Goal: Task Accomplishment & Management: Manage account settings

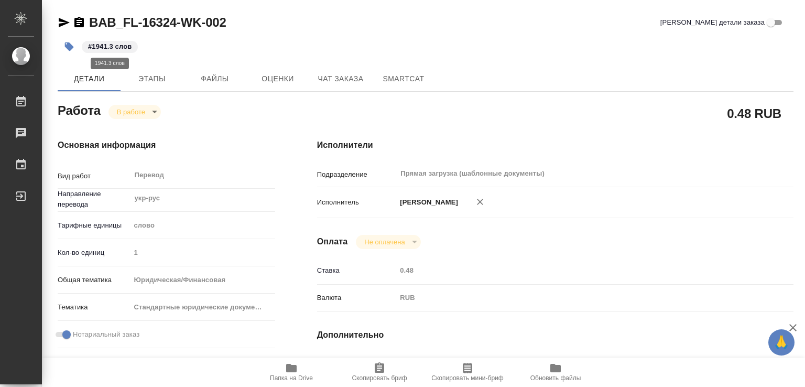
click at [122, 49] on p "#1941.3 слов" at bounding box center [110, 46] width 44 height 10
click at [74, 46] on button "button" at bounding box center [69, 46] width 23 height 23
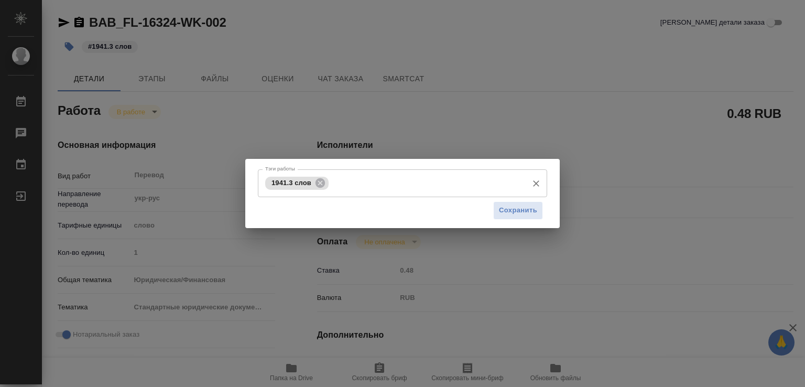
click at [279, 181] on span "1941.3 слов" at bounding box center [291, 183] width 52 height 8
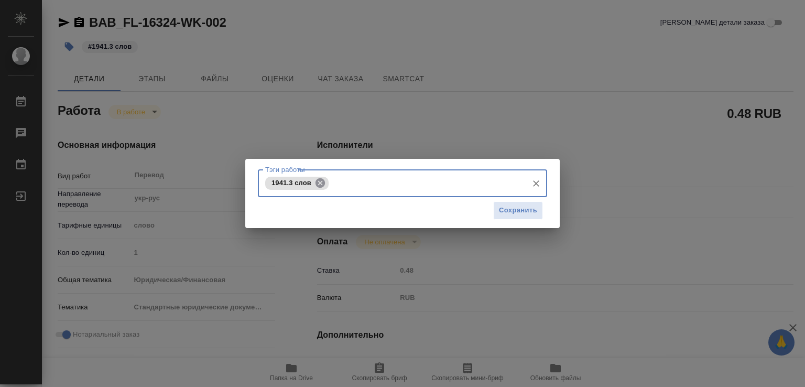
click at [323, 181] on icon at bounding box center [320, 182] width 9 height 9
click at [310, 187] on input "Тэги работы" at bounding box center [393, 183] width 260 height 18
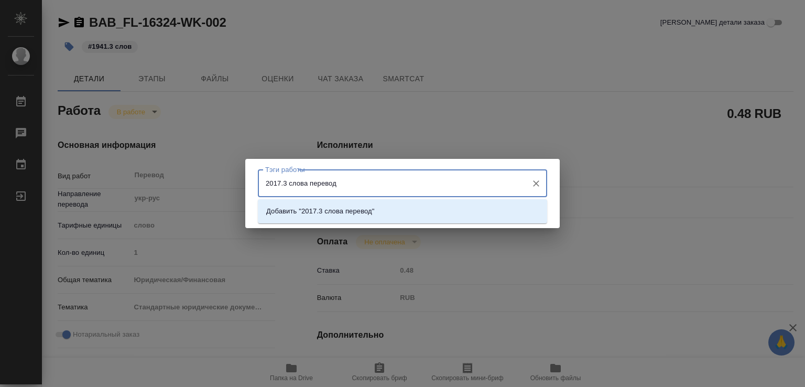
type input "2017.3 слова перевода"
type input "1602 слова редактуры"
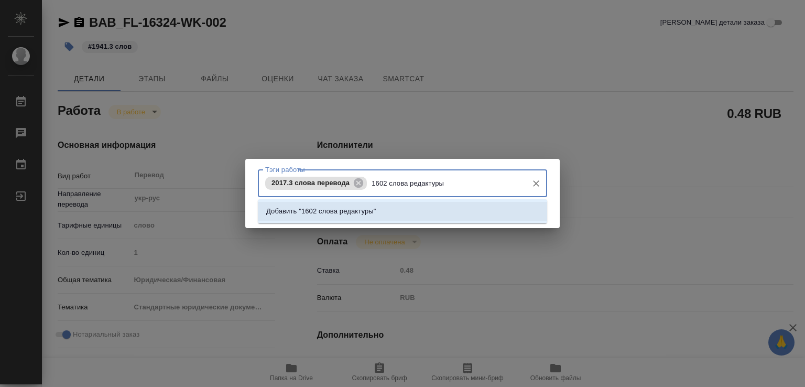
click at [364, 210] on p "Добавить "1602 слова редактуры"" at bounding box center [321, 211] width 110 height 10
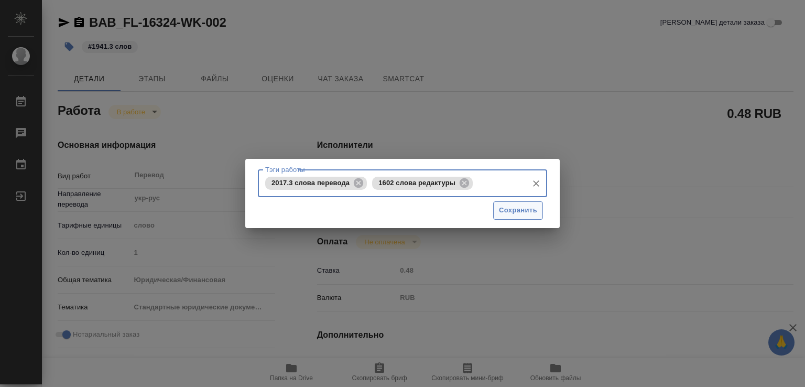
click at [523, 215] on span "Сохранить" at bounding box center [518, 210] width 38 height 12
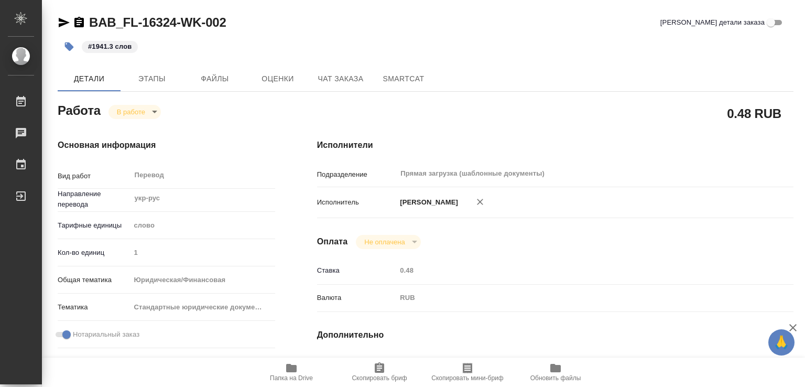
type input "inProgress"
type input "укр-рус"
type input "5a8b1489cc6b4906c91bfd90"
type input "1"
type input "yr-fn"
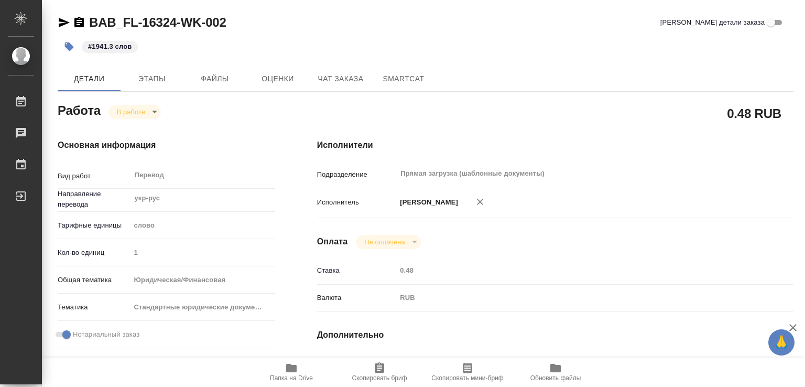
type input "5f647205b73bc97568ca66bf"
checkbox input "true"
type input "13.08.2025 15:02"
type input "14.08.2025 09:52"
type input "18.08.2025 14:00"
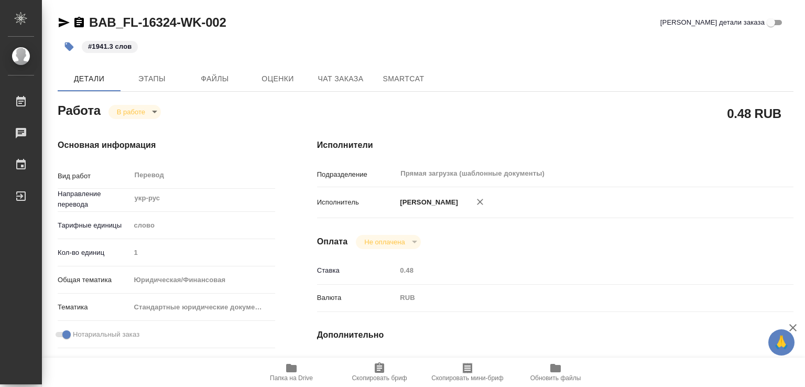
type input "18.08.2025 16:00"
type input "Прямая загрузка (шаблонные документы)"
type input "notPayed"
type input "0.48"
type input "RUB"
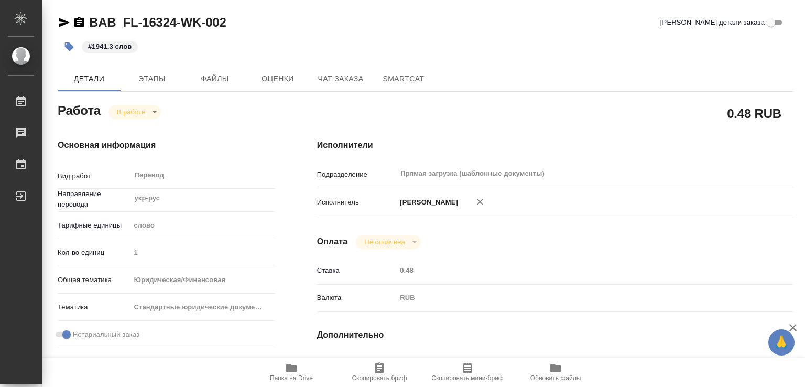
type input "[PERSON_NAME]"
type input "BAB_FL-16324"
type input "Перевод Стандарт"
type input "Корректура, Редактура, Перевод, Постредактура машинного перевода, Приёмка по ка…"
type input "Голубев Дмитрий"
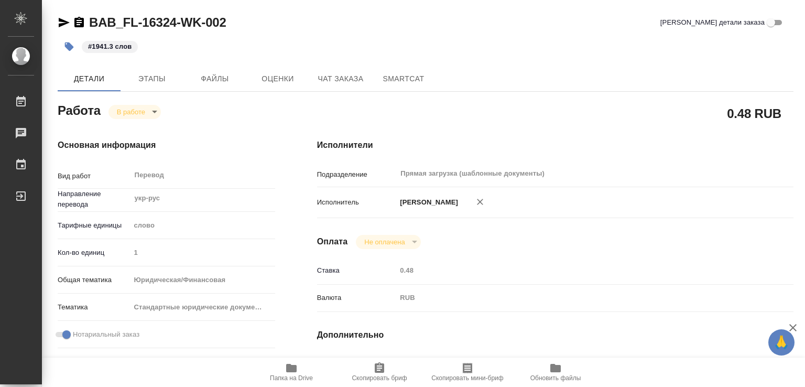
type input "[PERSON_NAME]"
type input "/Clients/FL_BAB/Orders/BAB_FL-16324"
click at [148, 111] on body "🙏 .cls-1 fill:#fff; AWATERA Marchenko Daria Работы 0 Чаты График Выйти BAB_FL-1…" at bounding box center [402, 193] width 805 height 387
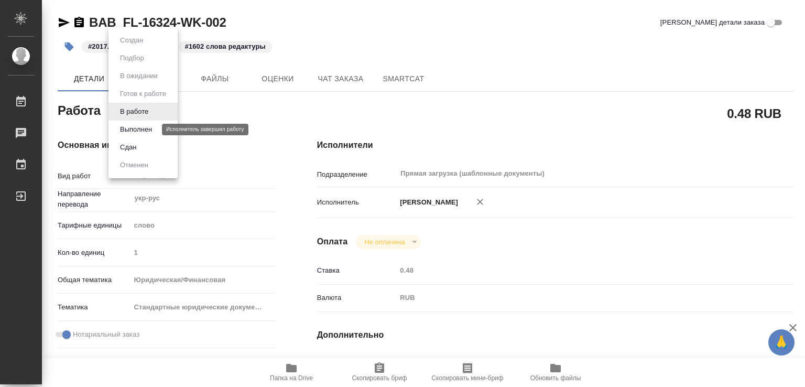
click at [145, 128] on button "Выполнен" at bounding box center [136, 130] width 38 height 12
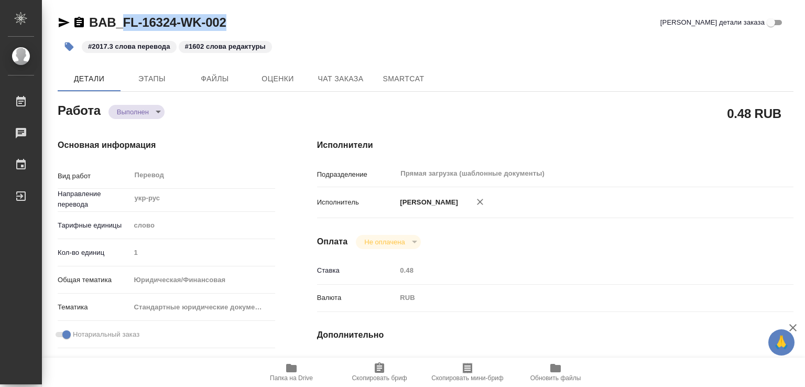
type textarea "x"
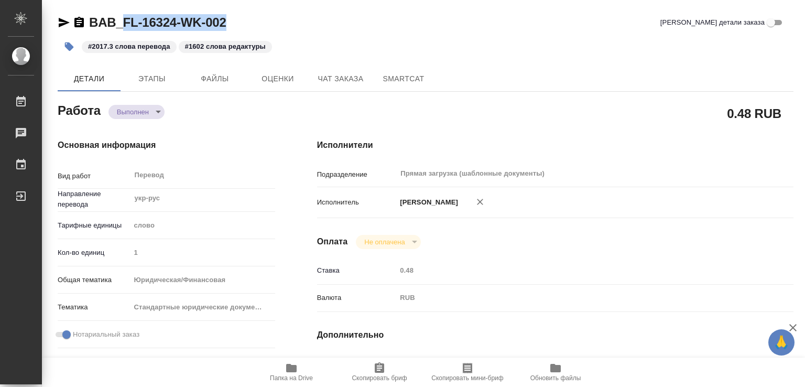
type textarea "x"
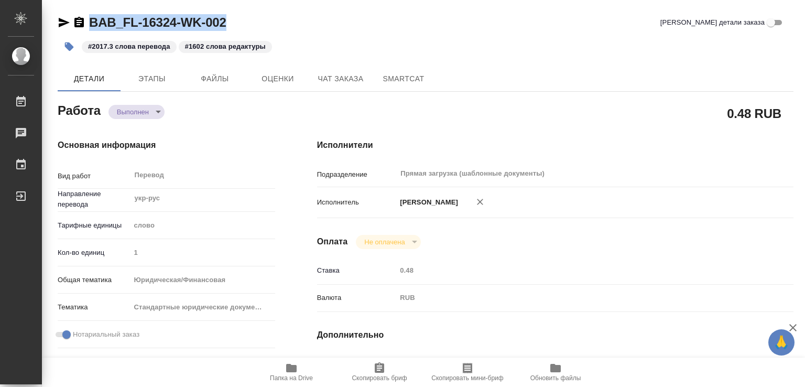
drag, startPoint x: 213, startPoint y: 21, endPoint x: 79, endPoint y: 28, distance: 133.8
click at [79, 28] on div "BAB_FL-16324-WK-002 Кратко детали заказа" at bounding box center [426, 22] width 736 height 17
type textarea "x"
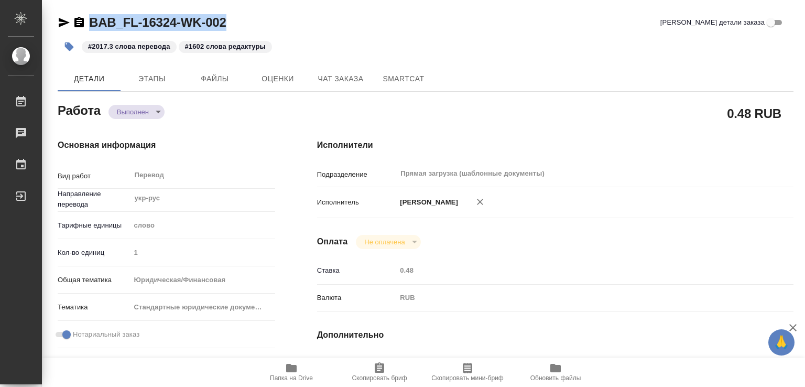
type textarea "x"
copy link "BAB_FL-16324-WK-002"
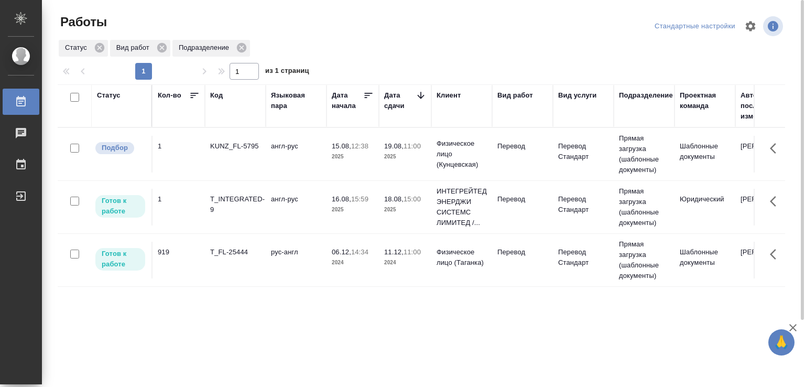
click at [274, 172] on td "англ-рус" at bounding box center [296, 154] width 61 height 37
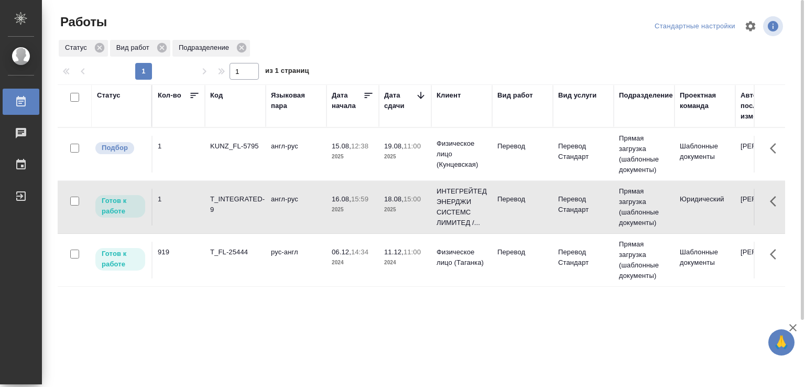
click at [274, 172] on td "англ-рус" at bounding box center [296, 154] width 61 height 37
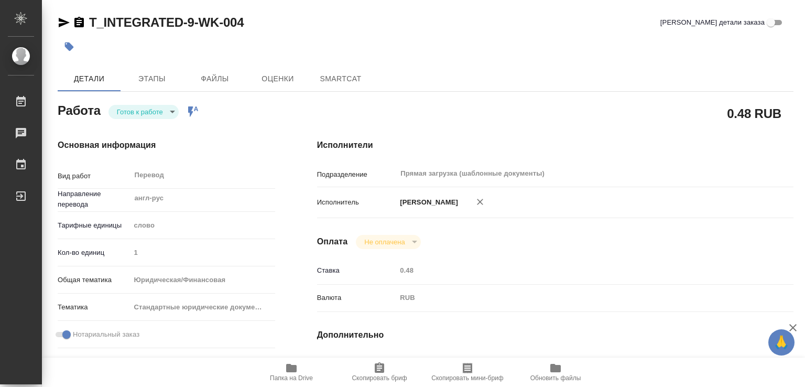
type textarea "x"
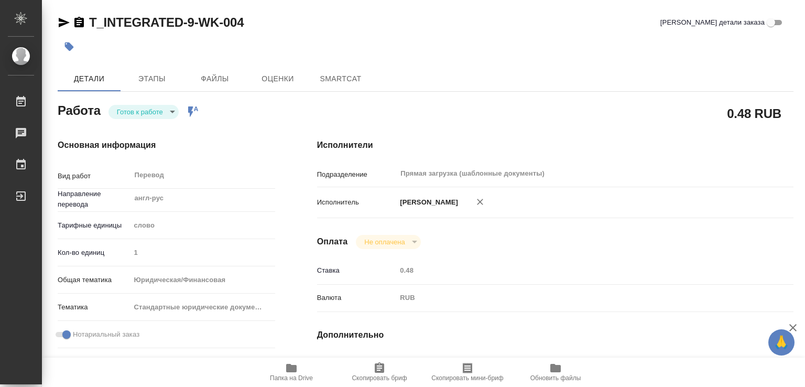
type textarea "x"
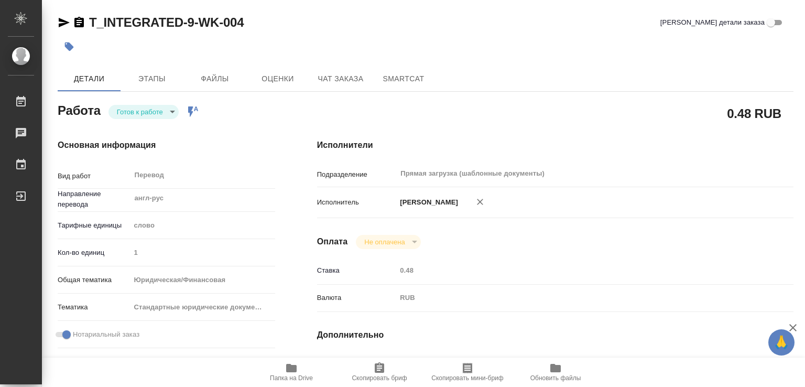
type textarea "x"
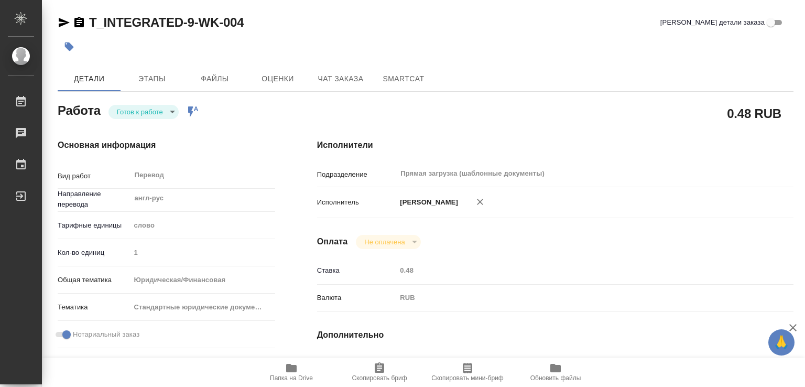
type textarea "x"
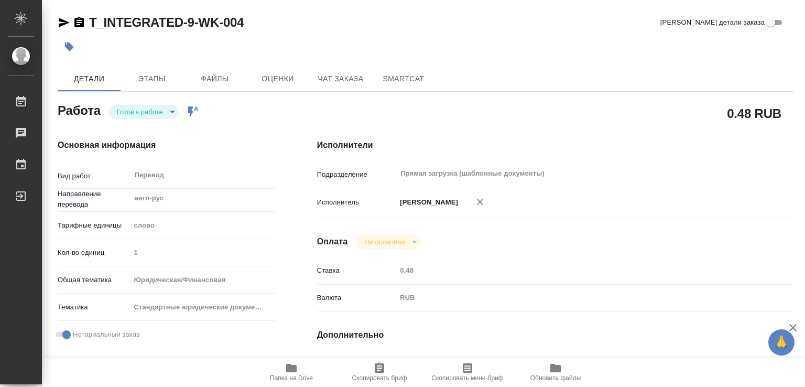
click at [309, 226] on div "Исполнители Подразделение Прямая загрузка (шаблонные документы) ​ Исполнитель М…" at bounding box center [555, 342] width 519 height 448
click at [290, 368] on icon "button" at bounding box center [291, 368] width 10 height 8
click at [291, 370] on icon "button" at bounding box center [291, 368] width 10 height 8
click at [73, 49] on icon "button" at bounding box center [69, 46] width 10 height 10
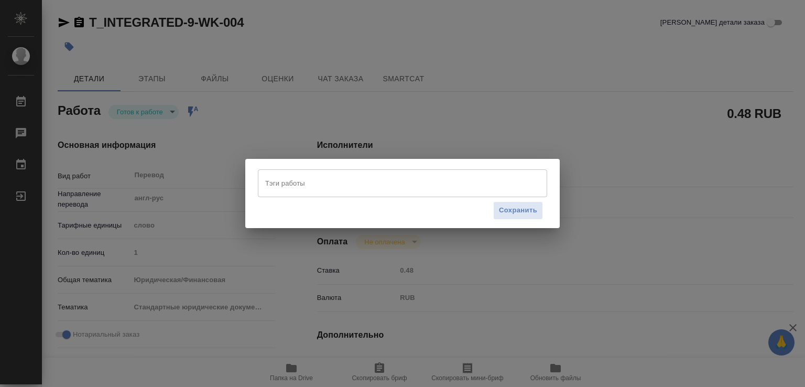
click at [301, 185] on input "Тэги работы" at bounding box center [393, 183] width 260 height 18
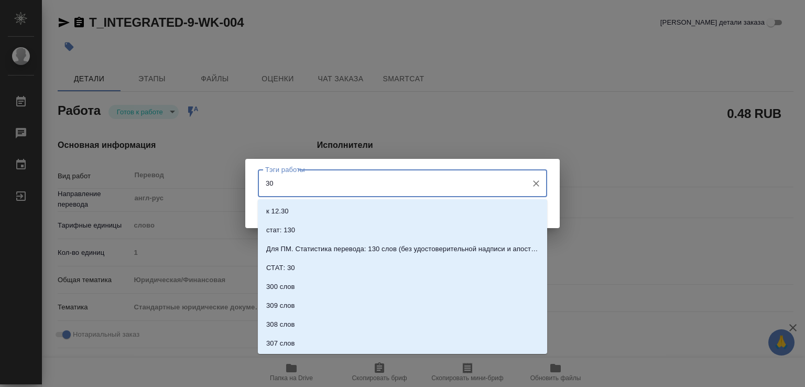
type input "300"
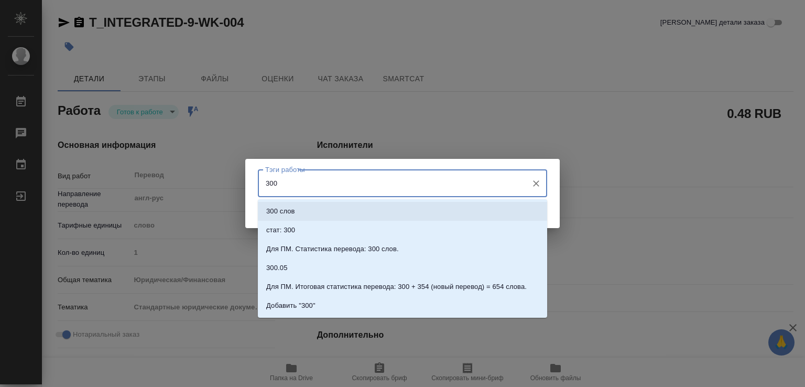
click at [302, 204] on li "300 слов" at bounding box center [402, 211] width 289 height 19
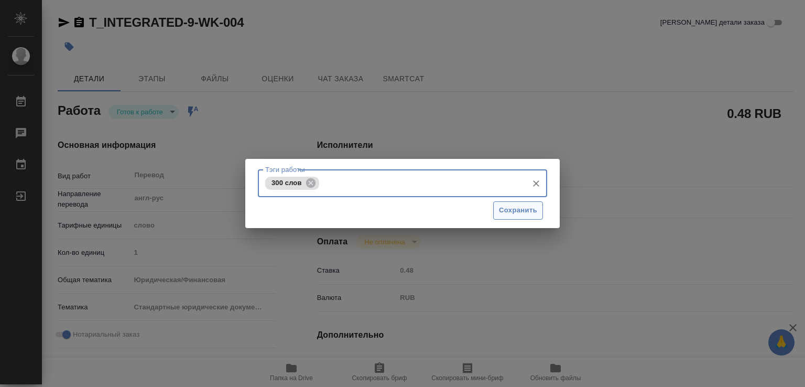
click at [525, 204] on span "Сохранить" at bounding box center [518, 210] width 38 height 12
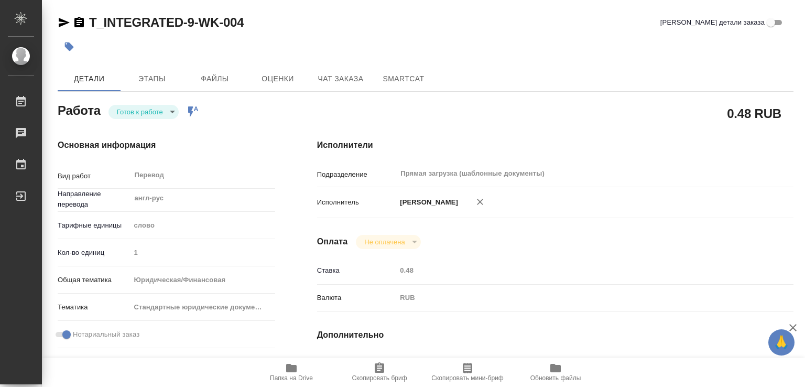
click at [149, 110] on body "🙏 .cls-1 fill:#fff; AWATERA Marchenko Daria Работы 0 Чаты График Выйти T_INTEGR…" at bounding box center [402, 193] width 805 height 387
type input "readyForWork"
type textarea "Перевод"
type textarea "x"
type input "англ-рус"
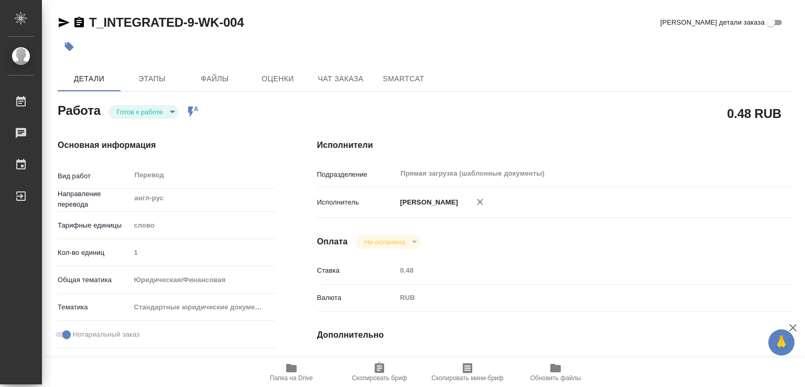
type input "5a8b1489cc6b4906c91bfd90"
type input "1"
type input "yr-fn"
type input "5f647205b73bc97568ca66bf"
checkbox input "true"
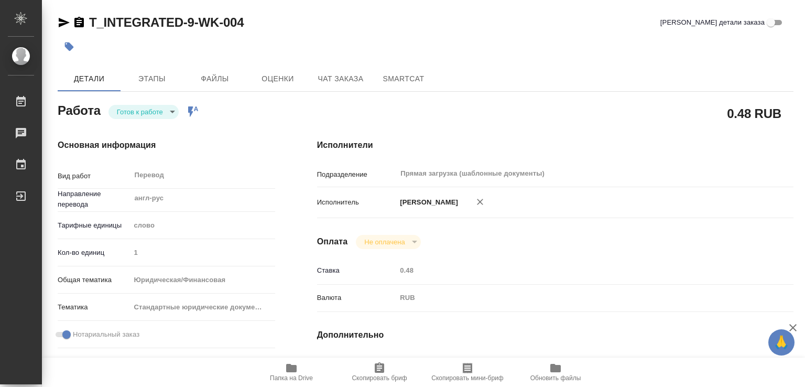
type input "16.08.2025 15:59"
type input "18.08.2025 15:00"
type input "20.08.2025 11:00"
type input "Прямая загрузка (шаблонные документы)"
type input "notPayed"
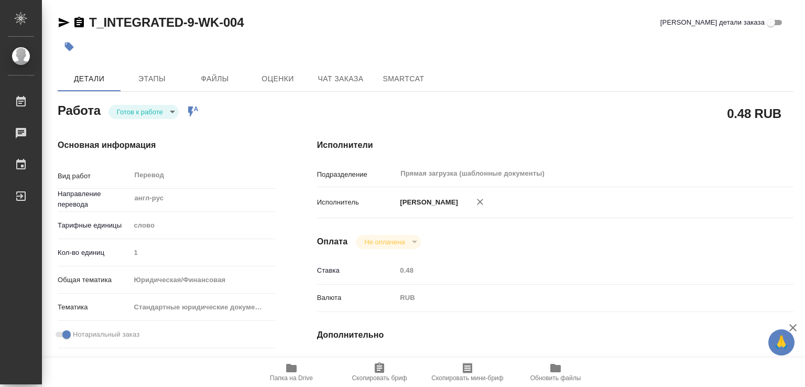
type input "0.48"
type input "RUB"
type input "[PERSON_NAME]"
type textarea "доперевести апостили и вставить в основной перевод по ссылке - https://drive.aw…"
type textarea "x"
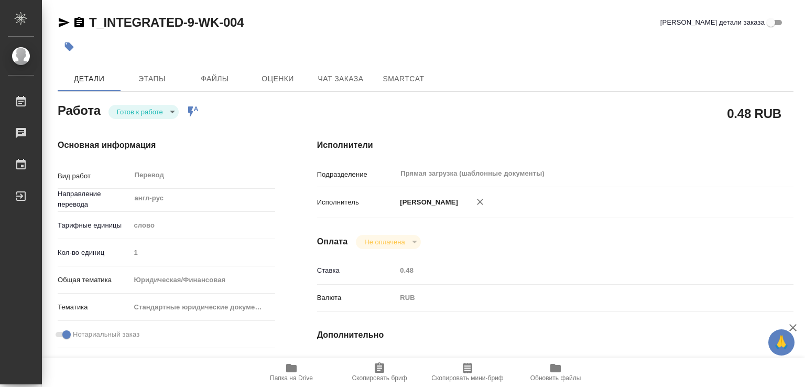
type textarea "/Clients/ИНТЕГРЕЙТЕД ЭНЕРДЖИ СИСТЕМС ЛИМИТЕД/Orders/T_INTEGRATED-9/Translated/T…"
type textarea "x"
type input "T_INTEGRATED-9"
type input "Перевод Стандарт"
type input "Редактура, Приёмка по качеству, Корректура, Перевод, Постредактура машинного пе…"
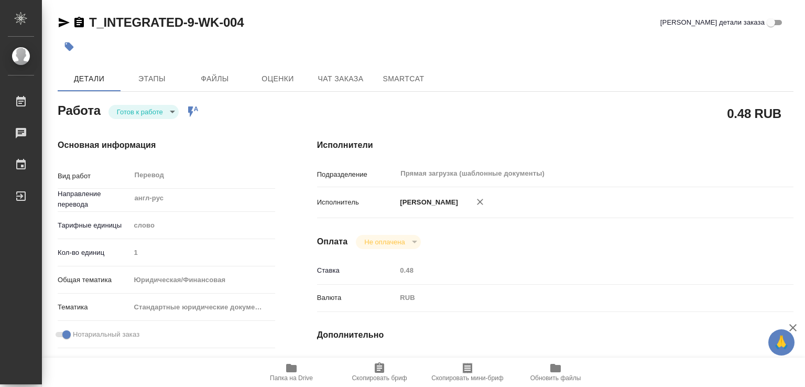
type input "[PERSON_NAME]"
type input "/Clients/ИНТЕГРЕЙТЕД ЭНЕРДЖИ СИСТЕМС ЛИМИТЕД/Orders/T_INTEGRATED-9"
type textarea "x"
type textarea "Греч-рус под нот"
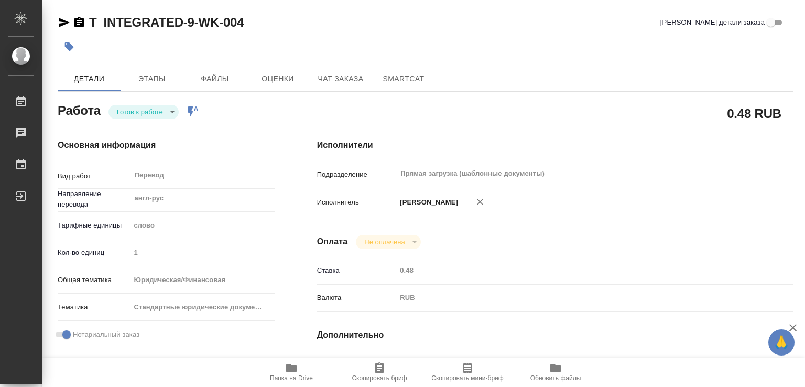
type textarea "x"
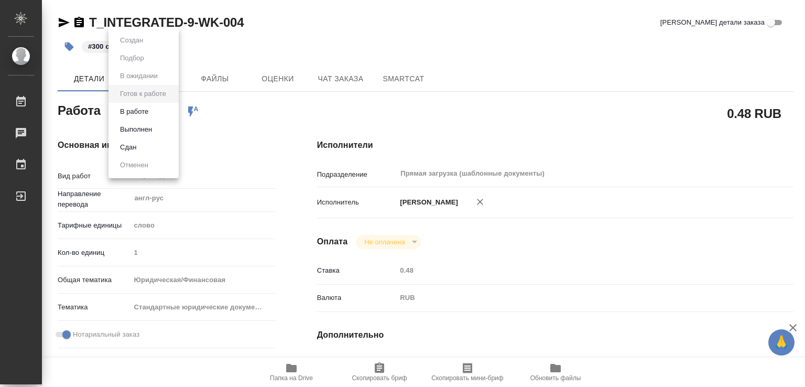
type textarea "x"
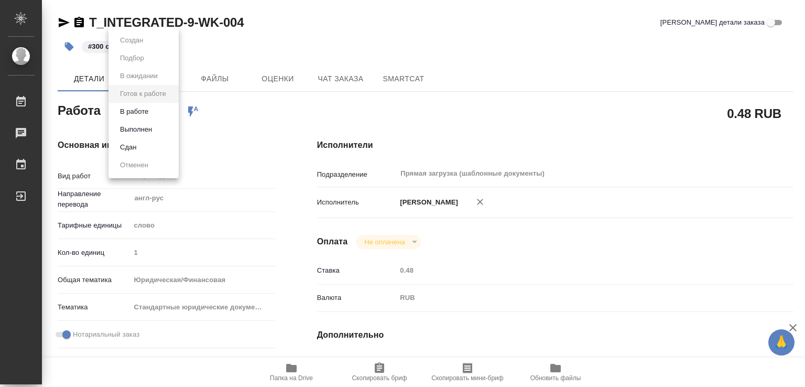
type textarea "x"
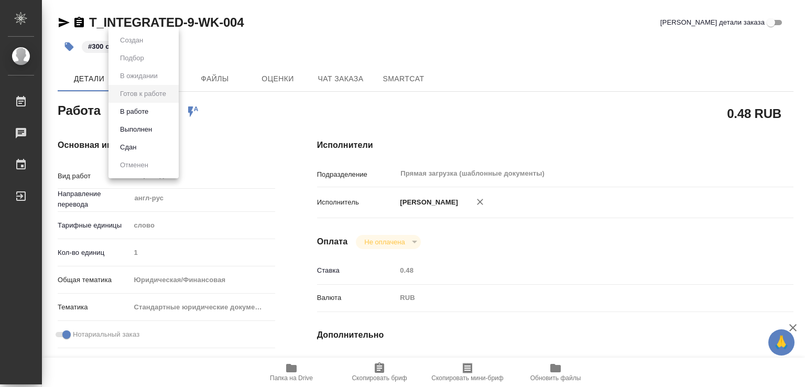
click at [143, 46] on button "Выполнен" at bounding box center [131, 41] width 29 height 12
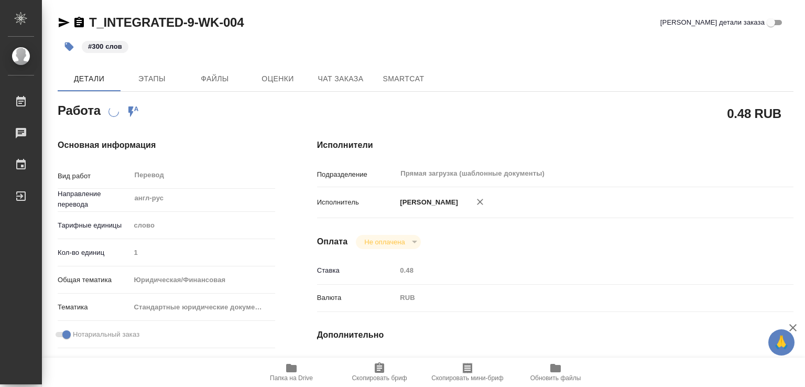
type textarea "x"
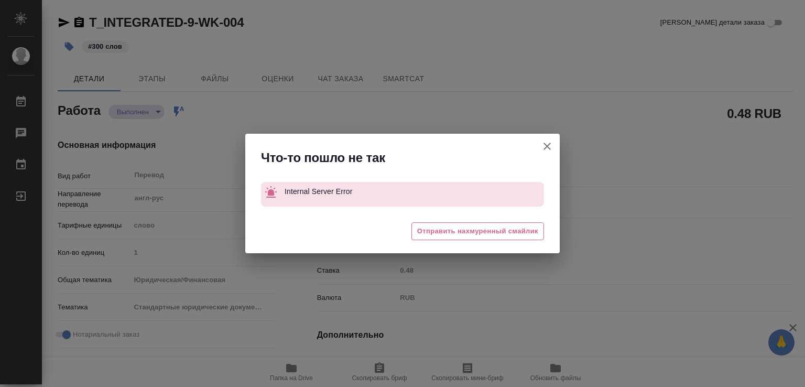
type textarea "x"
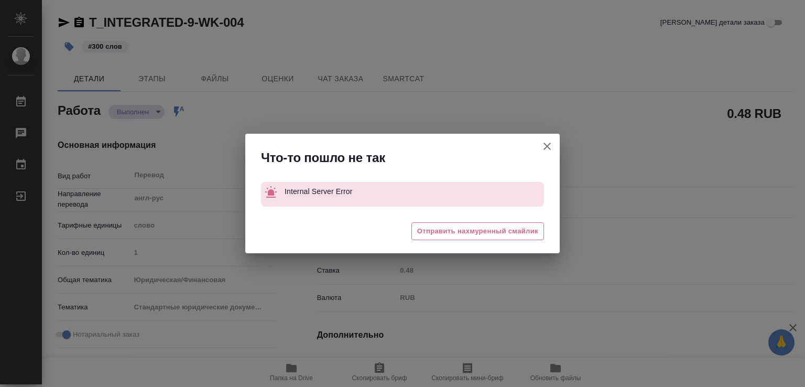
type textarea "x"
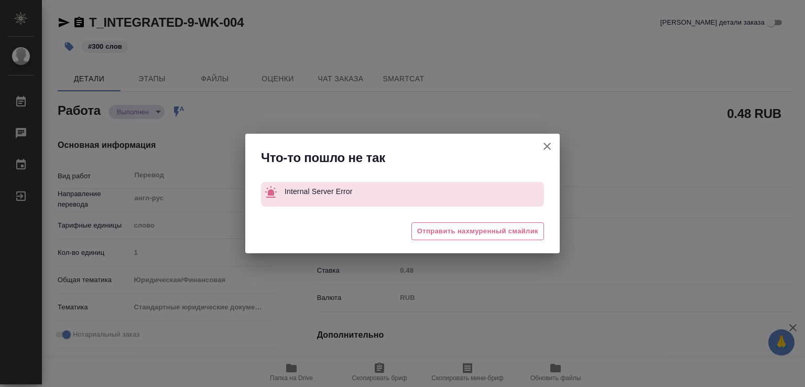
click at [547, 148] on icon "button" at bounding box center [547, 146] width 13 height 13
type textarea "x"
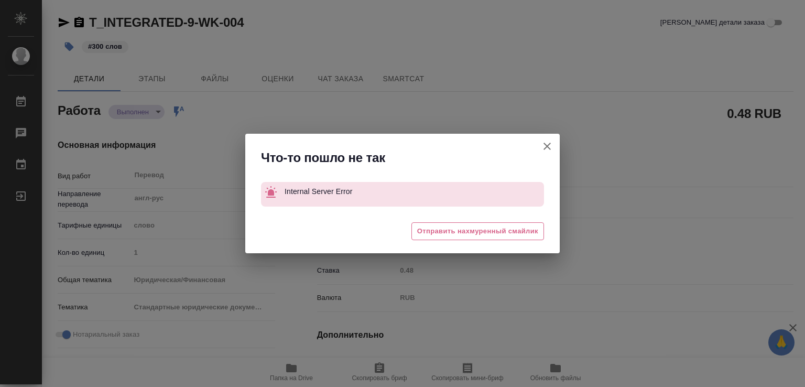
type textarea "x"
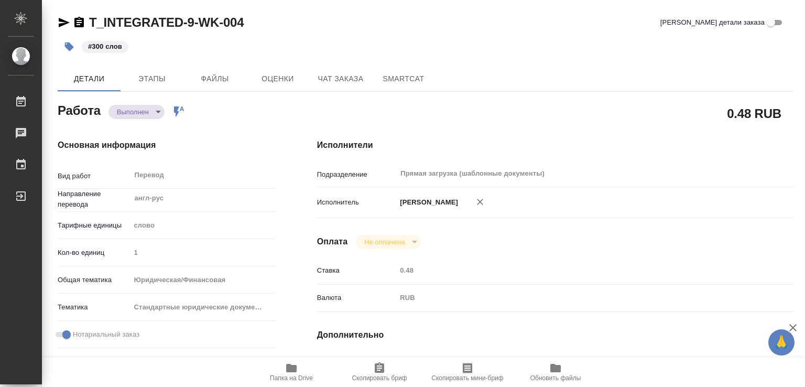
type textarea "x"
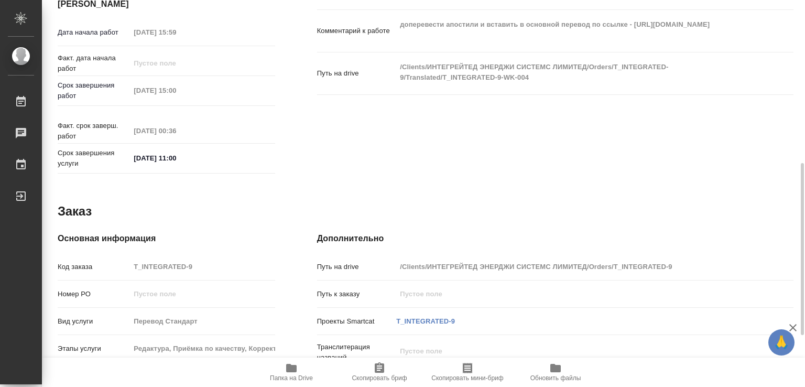
scroll to position [419, 0]
